Goal: Transaction & Acquisition: Book appointment/travel/reservation

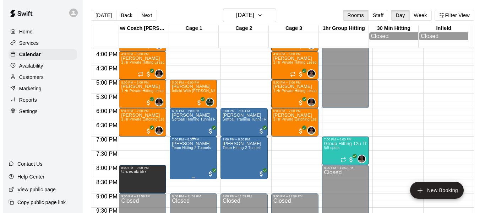
scroll to position [440, 0]
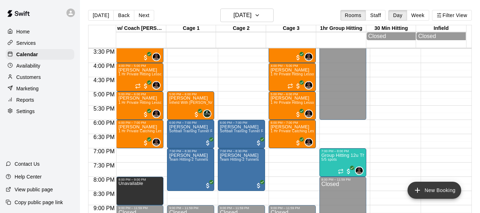
click at [427, 191] on button "New Booking" at bounding box center [434, 189] width 54 height 17
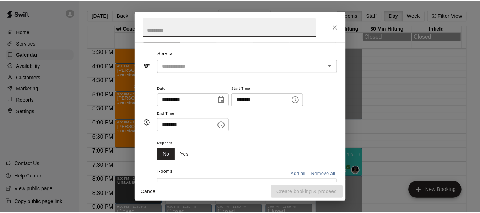
scroll to position [0, 0]
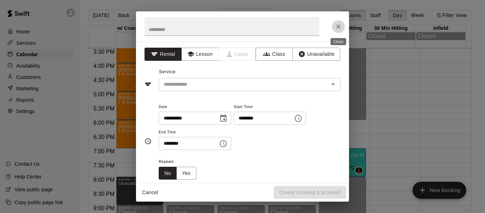
click at [338, 27] on icon "Close" at bounding box center [338, 26] width 7 height 7
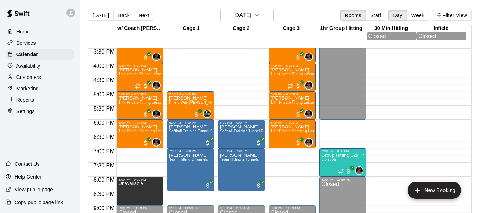
click at [30, 77] on p "Customers" at bounding box center [28, 77] width 25 height 7
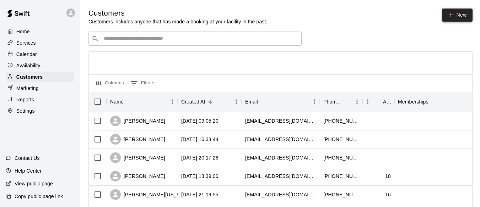
click at [464, 15] on link "New" at bounding box center [457, 15] width 31 height 13
select select "**"
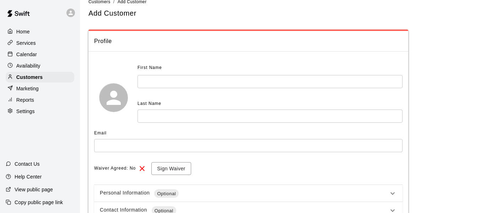
scroll to position [59, 0]
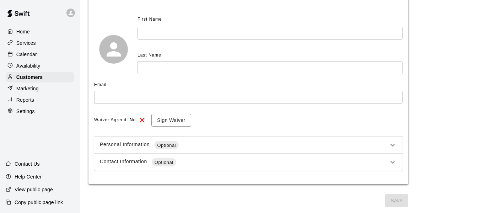
click at [393, 145] on icon at bounding box center [392, 145] width 9 height 9
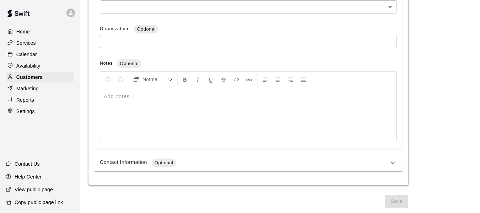
scroll to position [313, 0]
click at [394, 159] on icon at bounding box center [392, 162] width 9 height 9
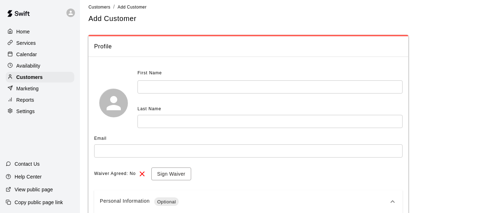
scroll to position [0, 0]
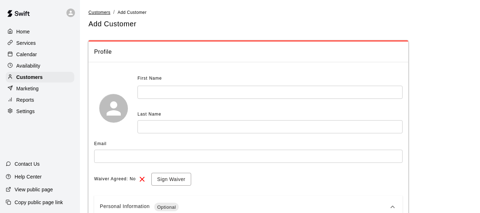
click at [105, 11] on span "Customers" at bounding box center [99, 12] width 22 height 5
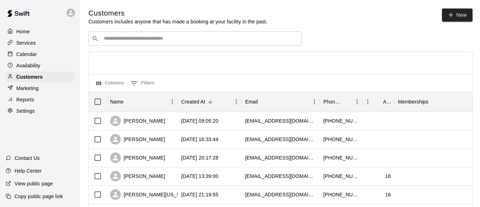
click at [27, 56] on p "Calendar" at bounding box center [26, 54] width 21 height 7
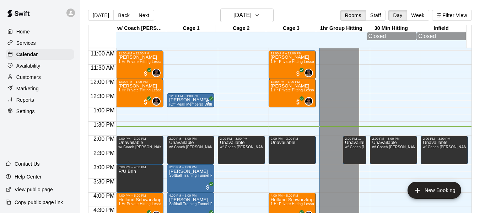
scroll to position [310, 0]
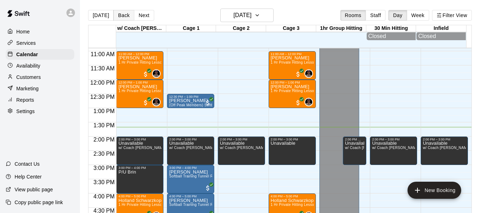
click at [122, 18] on button "Back" at bounding box center [123, 15] width 21 height 11
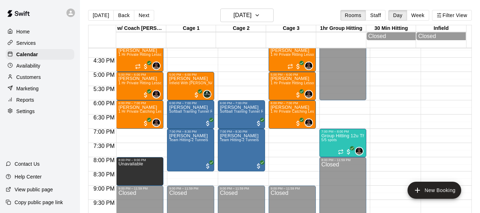
scroll to position [428, 0]
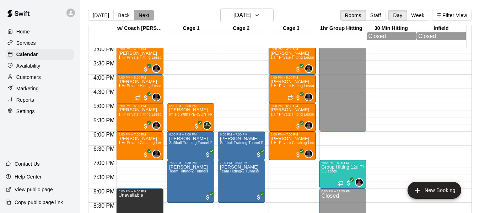
click at [145, 17] on button "Next" at bounding box center [144, 15] width 20 height 11
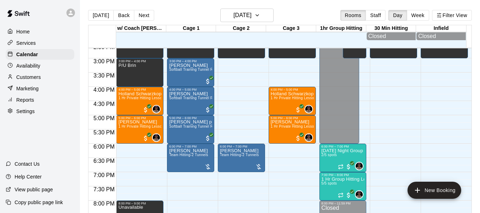
scroll to position [393, 0]
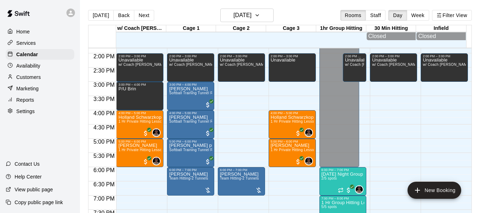
click at [34, 81] on p "Customers" at bounding box center [28, 77] width 25 height 7
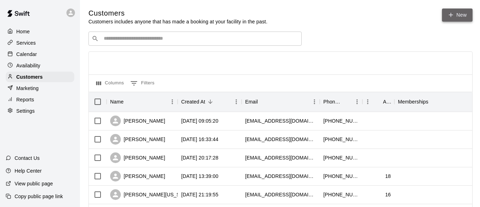
click at [467, 10] on link "New" at bounding box center [457, 15] width 31 height 13
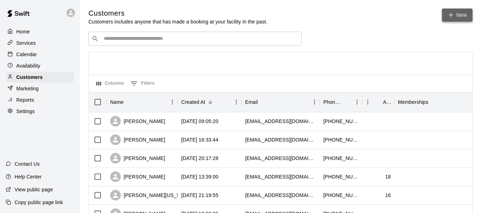
select select "**"
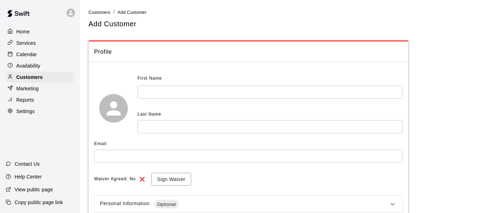
click at [201, 93] on input "text" at bounding box center [269, 92] width 265 height 13
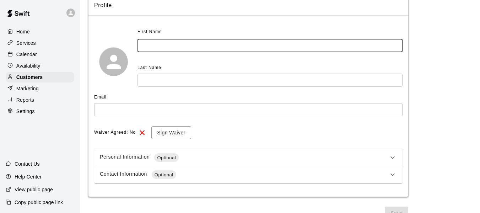
scroll to position [59, 0]
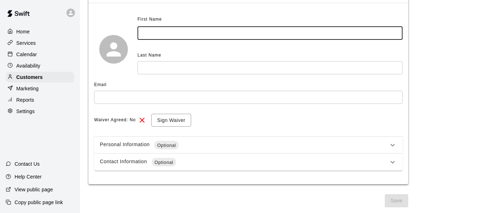
click at [391, 142] on icon at bounding box center [392, 145] width 9 height 9
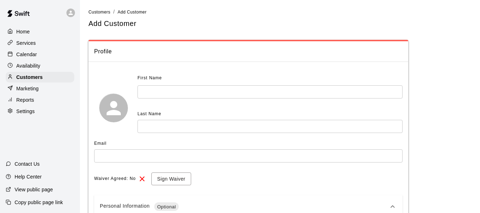
scroll to position [0, 0]
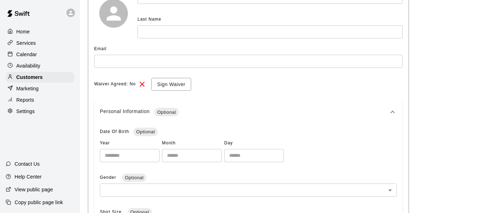
click at [392, 111] on icon at bounding box center [392, 112] width 9 height 9
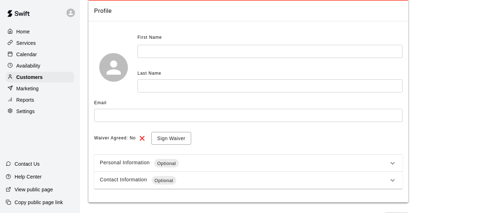
scroll to position [35, 0]
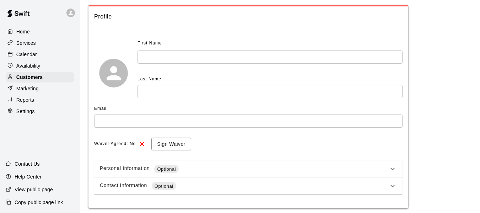
click at [187, 61] on input "text" at bounding box center [269, 56] width 265 height 13
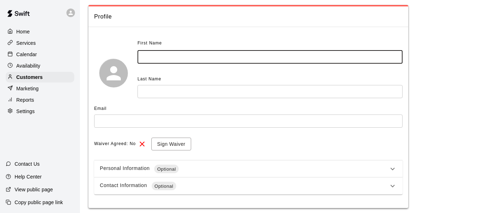
click at [159, 56] on input "text" at bounding box center [269, 56] width 265 height 13
click at [167, 92] on input "text" at bounding box center [269, 91] width 265 height 13
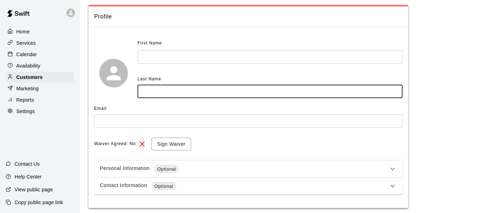
click at [160, 60] on input "text" at bounding box center [269, 56] width 265 height 13
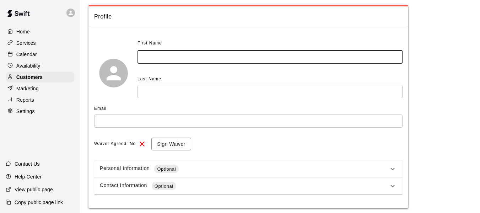
click at [161, 97] on input "text" at bounding box center [269, 91] width 265 height 13
click at [160, 52] on input "text" at bounding box center [269, 56] width 265 height 13
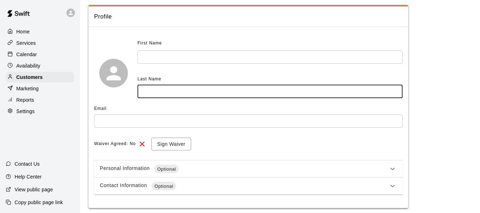
click at [163, 91] on input "text" at bounding box center [269, 91] width 265 height 13
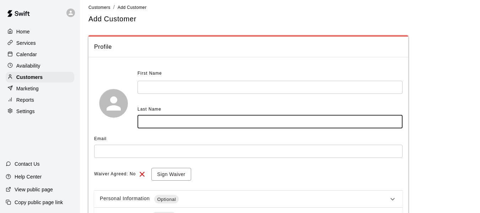
scroll to position [0, 0]
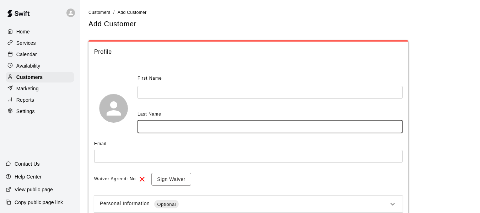
click at [183, 91] on input "text" at bounding box center [269, 92] width 265 height 13
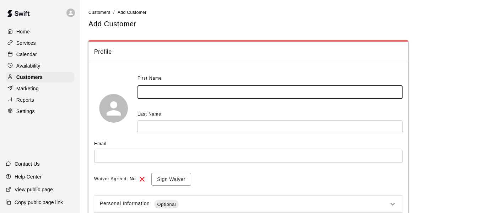
click at [158, 91] on input "text" at bounding box center [269, 92] width 265 height 13
click at [159, 91] on input "text" at bounding box center [269, 92] width 265 height 13
type input "*****"
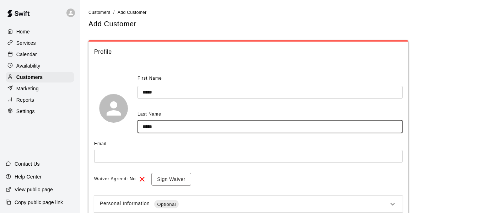
type input "*****"
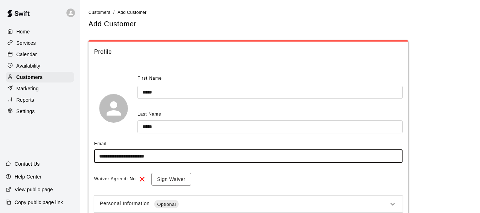
type input "**********"
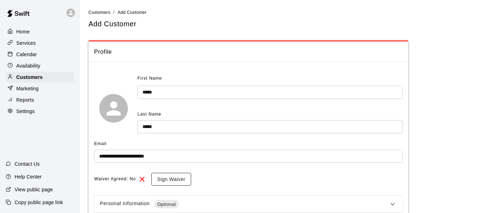
click at [170, 181] on button "Sign Waiver" at bounding box center [170, 179] width 39 height 13
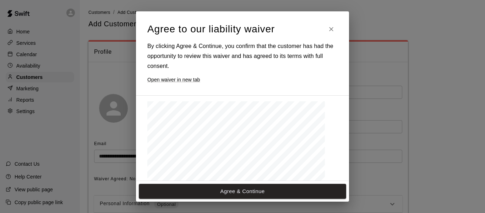
drag, startPoint x: 252, startPoint y: 189, endPoint x: 250, endPoint y: 200, distance: 11.6
click at [250, 200] on div "Agree & Continue" at bounding box center [242, 191] width 213 height 21
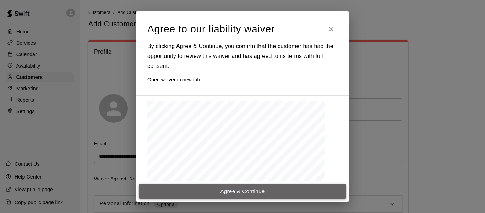
click at [261, 190] on button "Agree & Continue" at bounding box center [242, 191] width 207 height 15
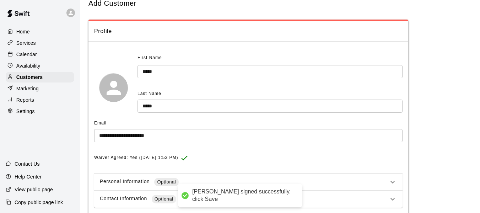
scroll to position [57, 0]
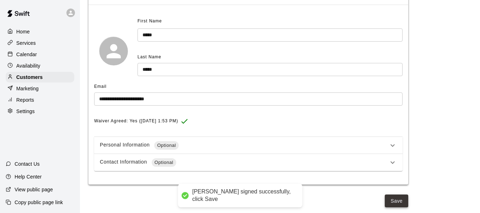
click at [394, 199] on button "Save" at bounding box center [396, 200] width 23 height 13
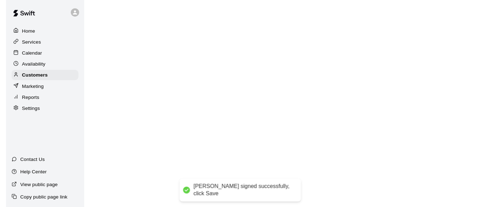
scroll to position [0, 0]
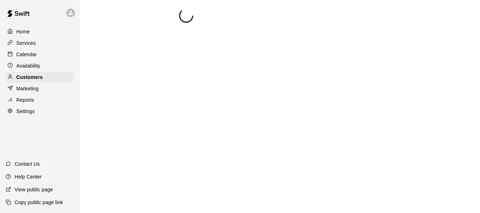
select select "**"
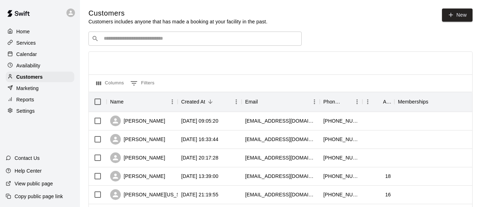
click at [27, 47] on p "Services" at bounding box center [26, 42] width 20 height 7
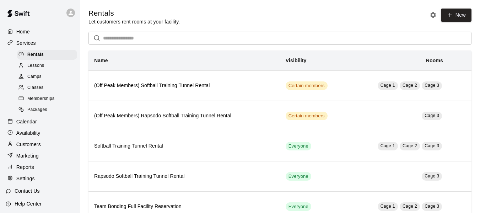
click at [24, 34] on p "Home" at bounding box center [22, 31] width 13 height 7
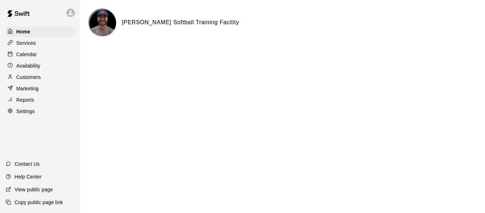
click at [32, 68] on p "Availability" at bounding box center [28, 65] width 24 height 7
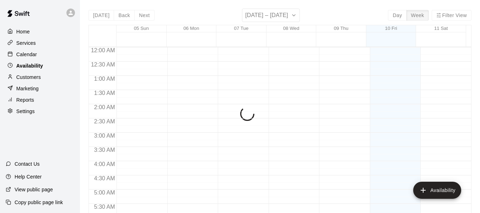
scroll to position [395, 0]
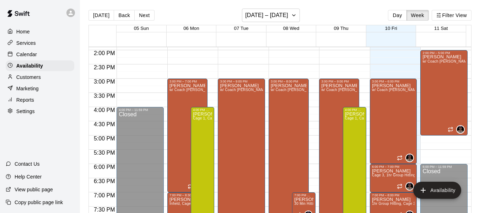
click at [27, 57] on p "Calendar" at bounding box center [26, 54] width 21 height 7
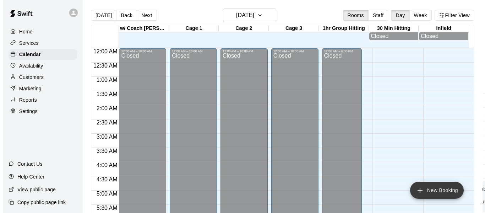
scroll to position [395, 0]
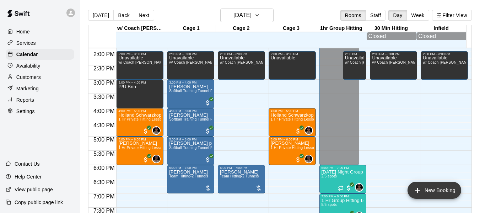
click at [424, 189] on button "New Booking" at bounding box center [434, 189] width 54 height 17
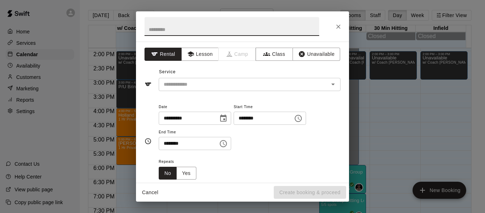
click at [183, 27] on input "text" at bounding box center [232, 26] width 175 height 19
click at [196, 51] on button "Lesson" at bounding box center [199, 54] width 37 height 13
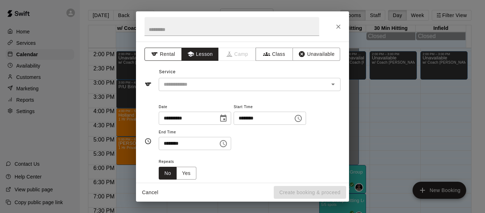
click at [169, 57] on button "Rental" at bounding box center [163, 54] width 37 height 13
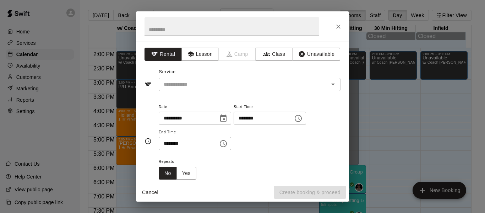
click at [189, 76] on div "Service ​" at bounding box center [243, 78] width 196 height 25
click at [191, 81] on input "text" at bounding box center [239, 84] width 157 height 9
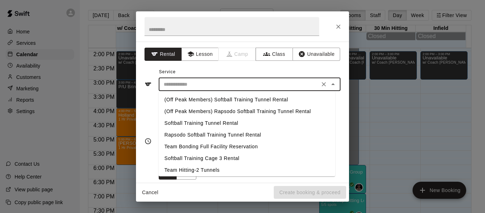
click at [205, 125] on li "Softball Training Tunnel Rental" at bounding box center [247, 123] width 177 height 12
type input "**********"
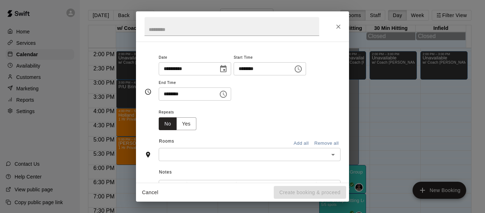
scroll to position [36, 0]
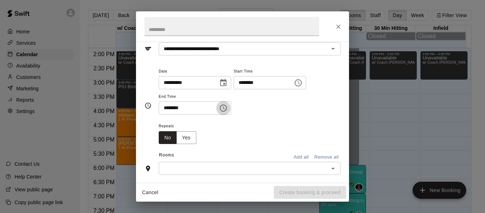
click at [228, 109] on icon "Choose time, selected time is 1:30 PM" at bounding box center [223, 108] width 9 height 9
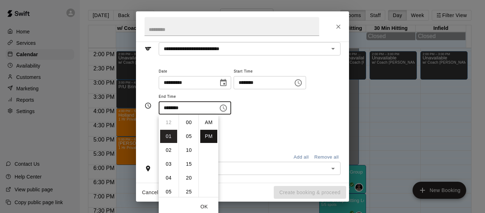
scroll to position [13, 0]
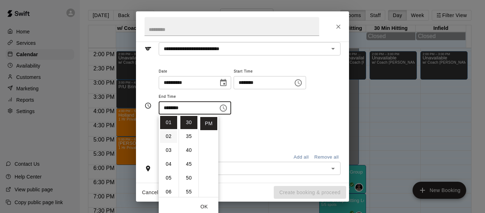
click at [169, 138] on li "02" at bounding box center [168, 136] width 17 height 13
click at [188, 126] on li "00" at bounding box center [188, 122] width 17 height 13
type input "********"
click at [285, 98] on div "**********" at bounding box center [250, 91] width 182 height 48
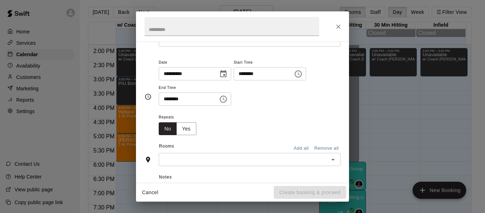
scroll to position [71, 0]
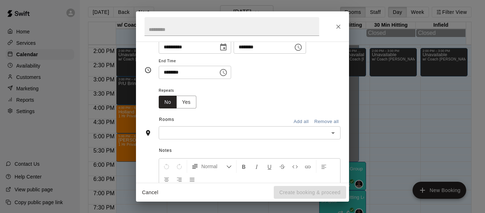
click at [249, 134] on input "text" at bounding box center [244, 132] width 166 height 9
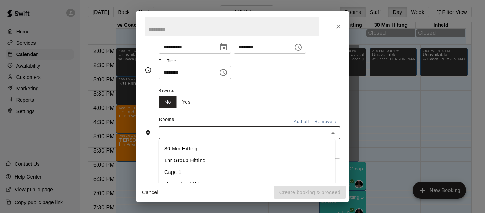
scroll to position [36, 0]
click at [189, 168] on li "Cage 1" at bounding box center [247, 171] width 177 height 12
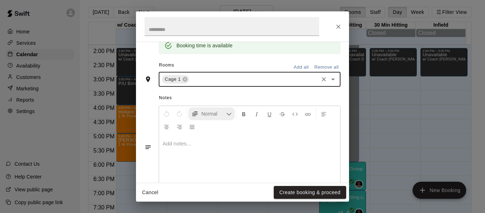
scroll to position [171, 0]
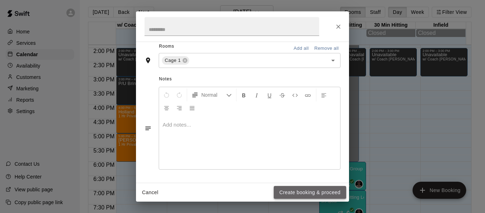
click at [304, 190] on button "Create booking & proceed" at bounding box center [310, 192] width 72 height 13
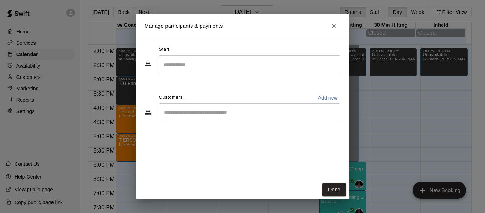
click at [205, 67] on input "Search staff" at bounding box center [249, 65] width 175 height 12
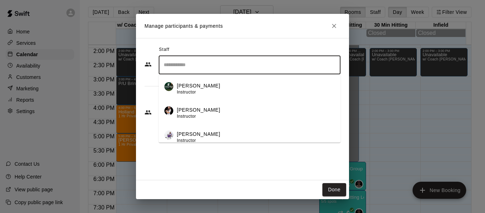
click at [205, 67] on input "Search staff" at bounding box center [249, 65] width 175 height 12
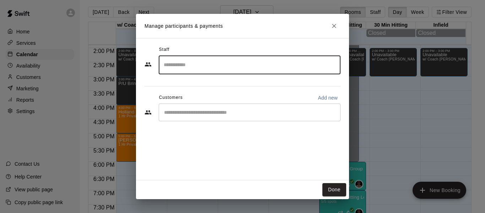
click at [229, 115] on input "Start typing to search customers..." at bounding box center [249, 112] width 175 height 7
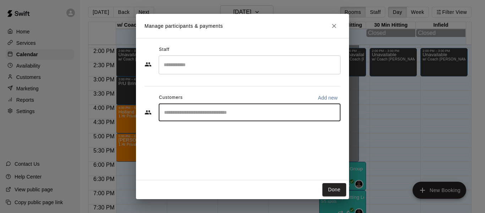
click at [224, 114] on input "Start typing to search customers..." at bounding box center [249, 112] width 175 height 7
type input "*****"
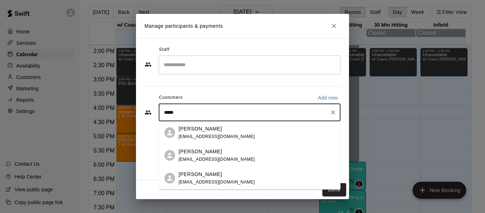
click at [199, 133] on div "[PERSON_NAME] [EMAIL_ADDRESS][DOMAIN_NAME]" at bounding box center [217, 132] width 76 height 15
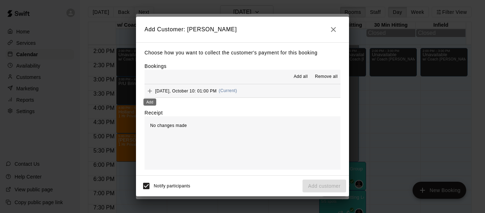
click at [150, 93] on icon "Add" at bounding box center [150, 91] width 4 height 4
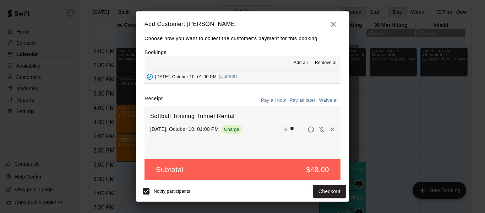
scroll to position [15, 0]
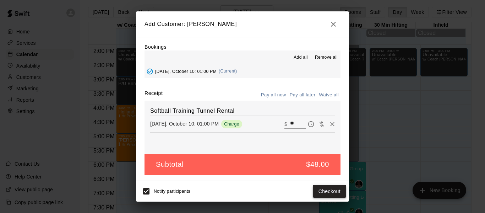
click at [329, 194] on button "Checkout" at bounding box center [329, 191] width 33 height 13
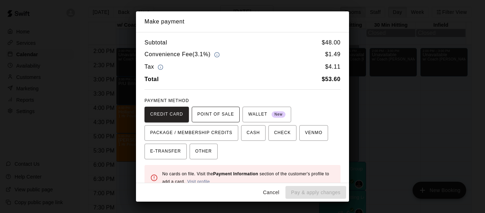
click at [219, 112] on span "POINT OF SALE" at bounding box center [215, 114] width 37 height 11
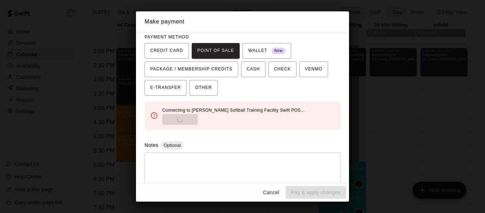
scroll to position [65, 0]
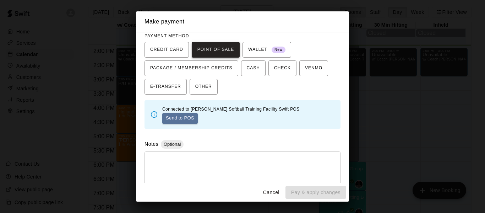
click at [215, 48] on span "POINT OF SALE" at bounding box center [215, 49] width 37 height 11
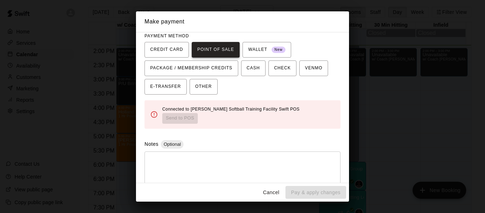
click at [217, 54] on span "POINT OF SALE" at bounding box center [215, 49] width 37 height 11
click at [219, 49] on span "POINT OF SALE" at bounding box center [215, 49] width 37 height 11
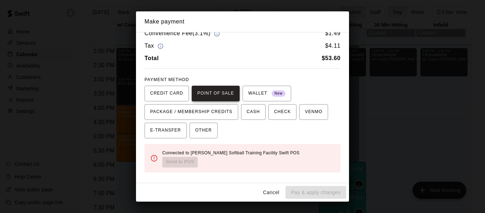
scroll to position [47, 0]
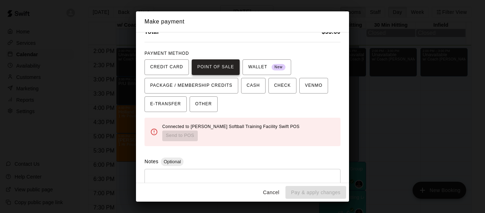
click at [210, 67] on span "POINT OF SALE" at bounding box center [215, 66] width 37 height 11
click at [213, 65] on span "POINT OF SALE" at bounding box center [215, 66] width 37 height 11
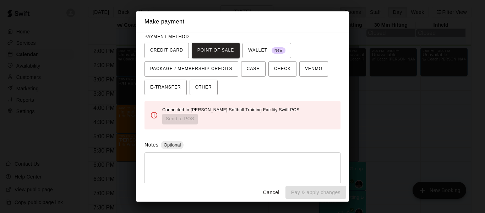
scroll to position [65, 0]
click at [215, 52] on span "POINT OF SALE" at bounding box center [215, 49] width 37 height 11
click at [152, 111] on icon at bounding box center [154, 114] width 8 height 8
click at [295, 112] on div "Connected to [PERSON_NAME] Softball Training Facility Swift POS Send to POS" at bounding box center [248, 114] width 173 height 18
click at [180, 53] on span "CREDIT CARD" at bounding box center [166, 49] width 33 height 11
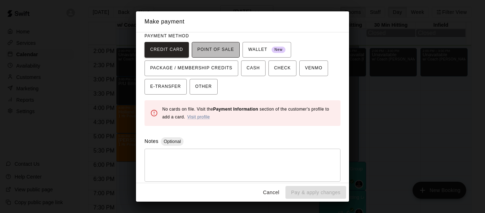
click at [210, 46] on span "POINT OF SALE" at bounding box center [215, 49] width 37 height 11
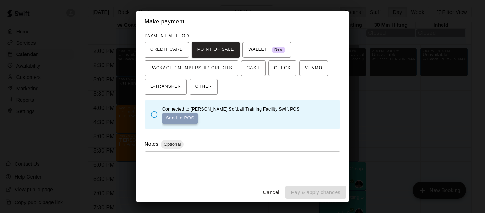
click at [198, 113] on button "Send to POS" at bounding box center [180, 118] width 36 height 11
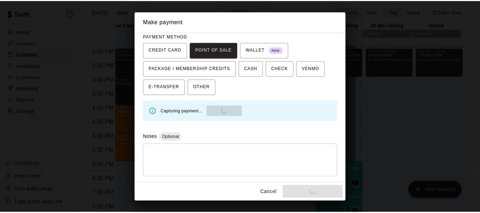
scroll to position [0, 0]
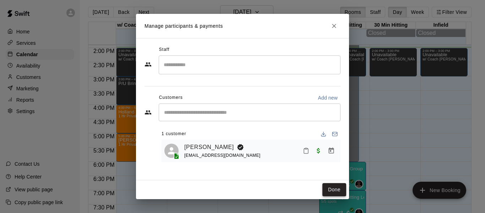
click at [342, 189] on button "Done" at bounding box center [335, 189] width 24 height 13
